Goal: Check status: Check status

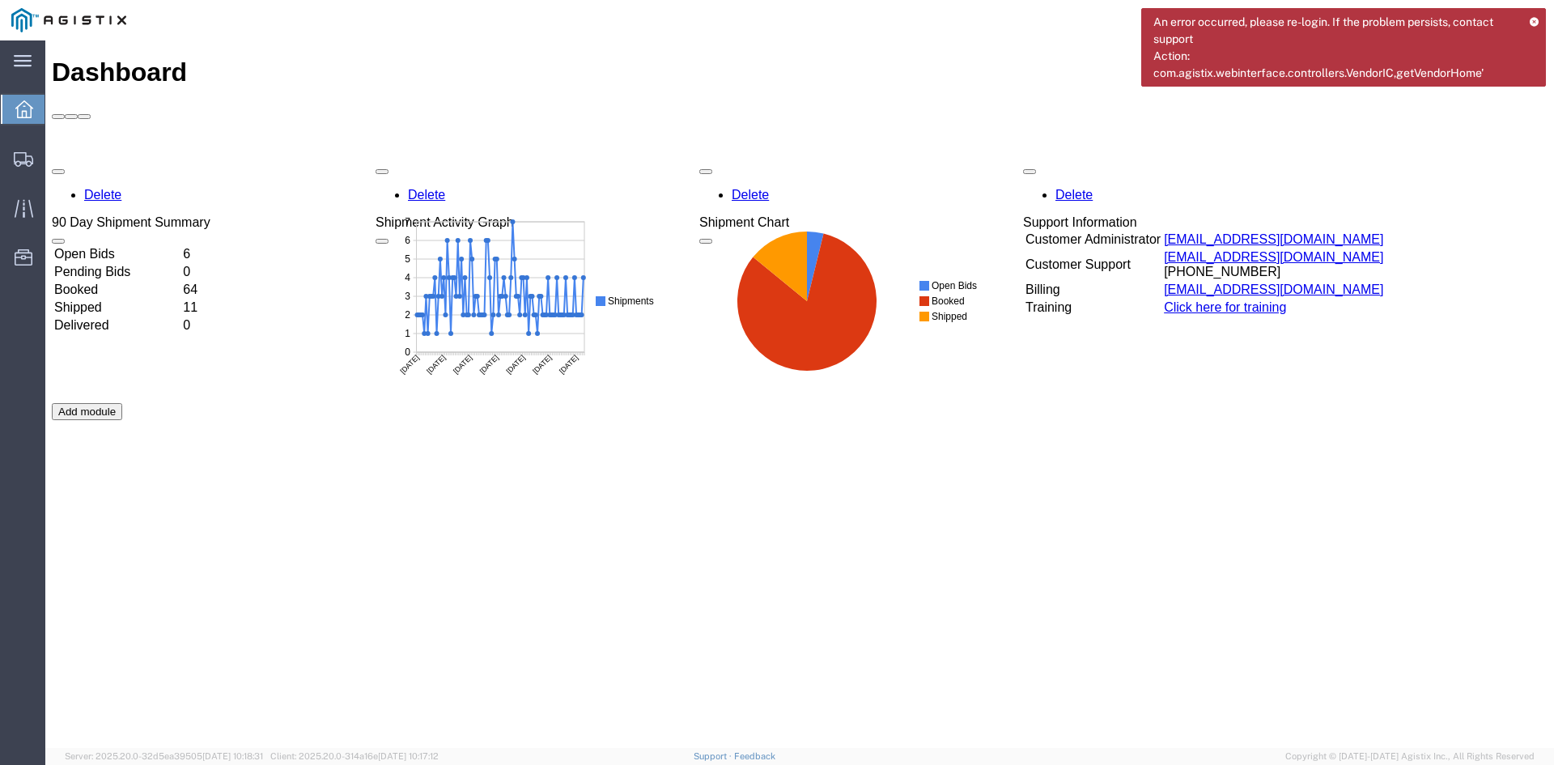
click at [1536, 17] on icon at bounding box center [1534, 21] width 11 height 9
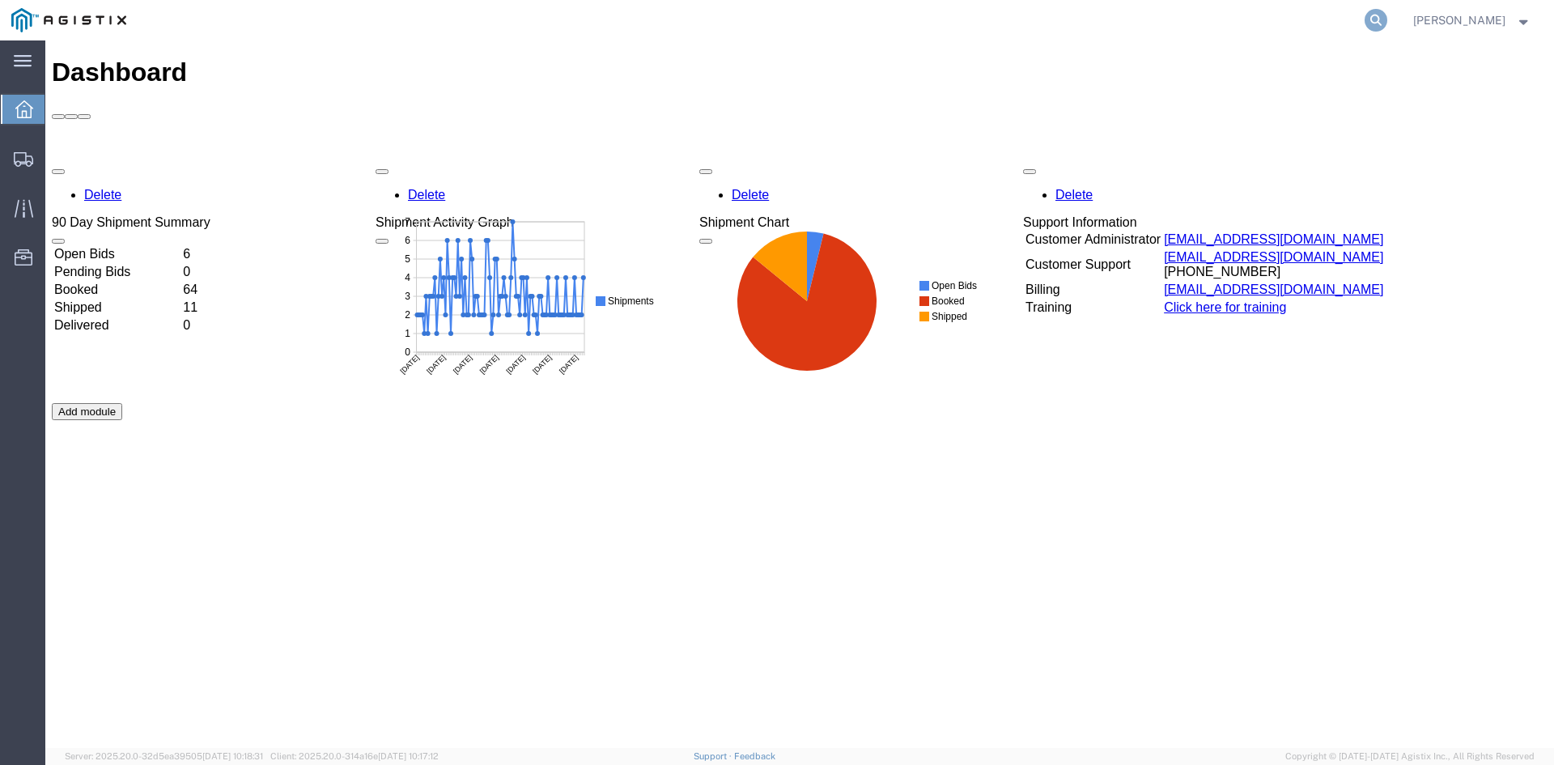
click at [1387, 23] on icon at bounding box center [1375, 20] width 23 height 23
click at [1223, 24] on input "search" at bounding box center [1118, 20] width 492 height 39
paste input "57051376"
type input "57051376"
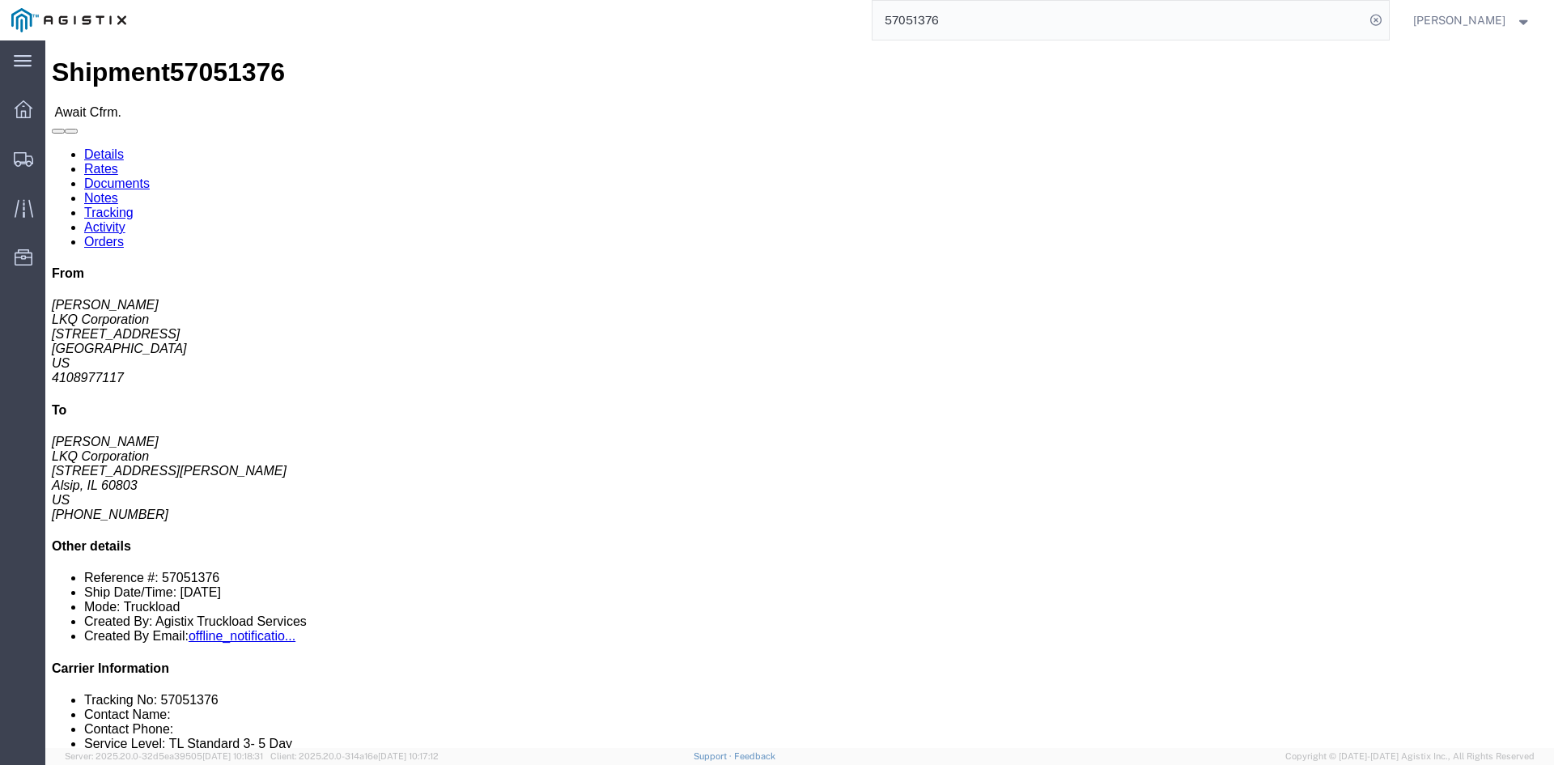
click link "Rates"
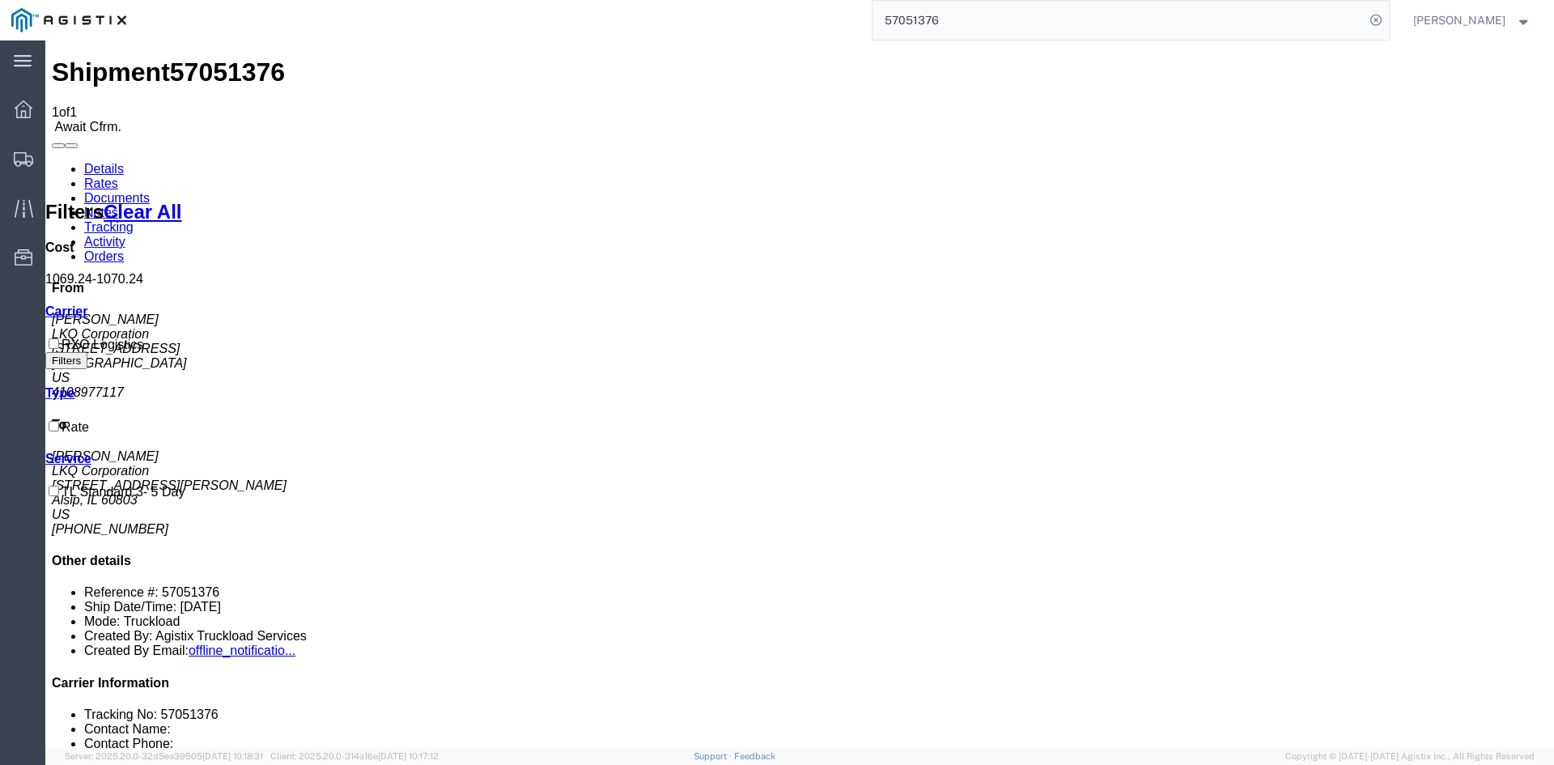
click at [176, 60] on span "57051376" at bounding box center [227, 71] width 115 height 29
click at [177, 60] on span "57051376" at bounding box center [227, 71] width 115 height 29
copy span "57051376"
